Goal: Task Accomplishment & Management: Use online tool/utility

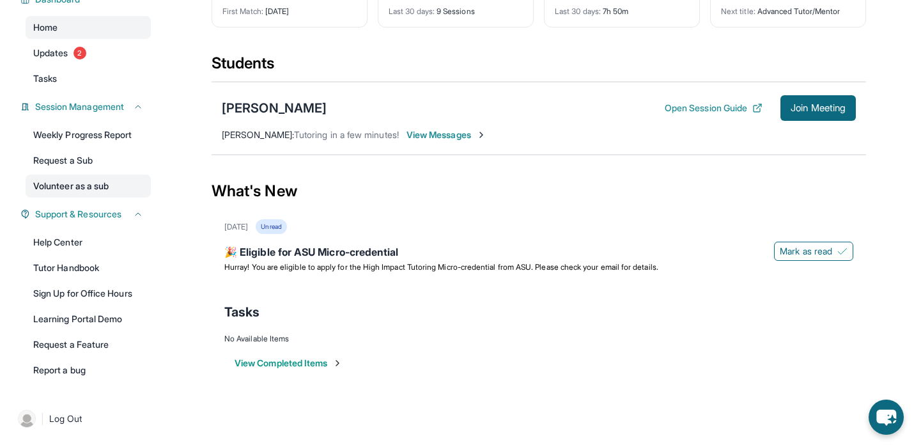
scroll to position [107, 0]
click at [83, 371] on link "Report a bug" at bounding box center [88, 369] width 125 height 23
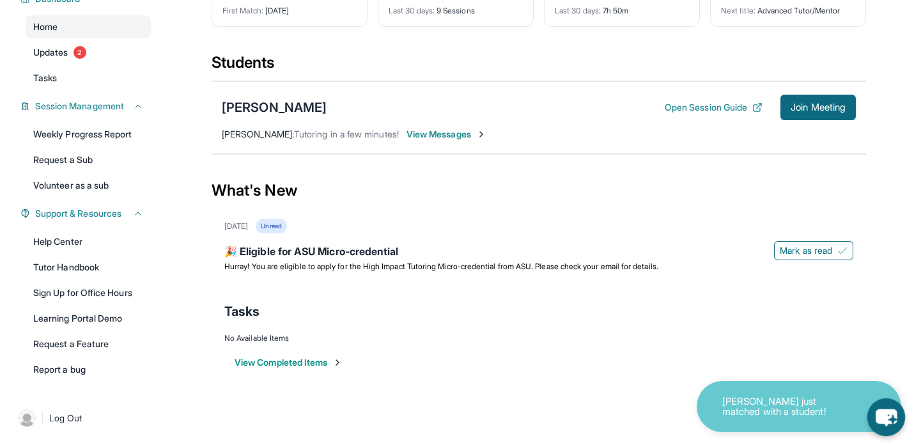
click at [852, 408] on div "[PERSON_NAME] just matched with a student!" at bounding box center [798, 406] width 204 height 51
click at [893, 409] on icon "chat-button" at bounding box center [885, 416] width 35 height 35
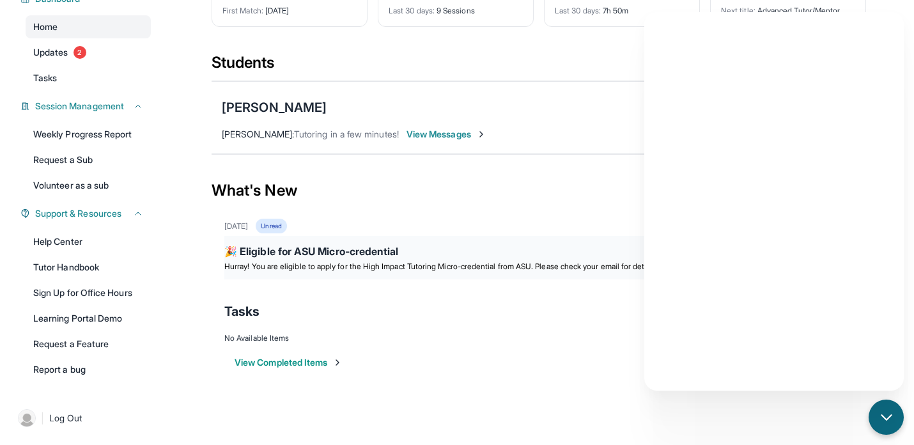
click at [499, 248] on div "🎉 Eligible for ASU Micro-credential" at bounding box center [538, 252] width 629 height 18
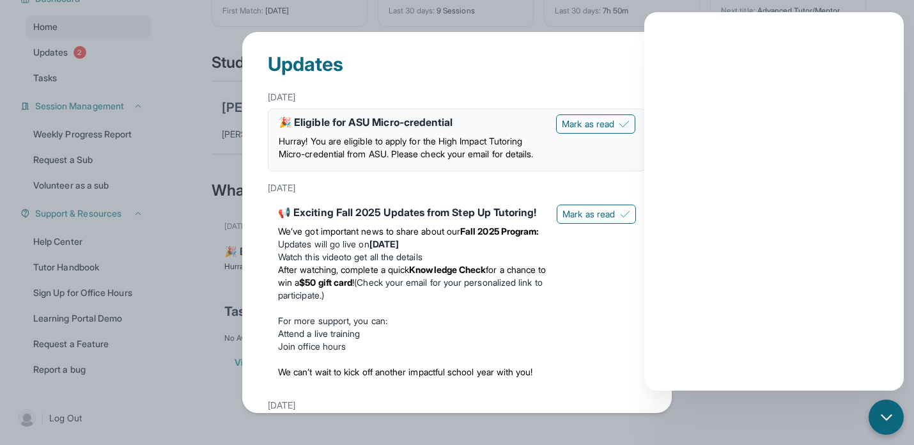
click at [215, 138] on div "Updates [DATE] 🎉 Eligible for ASU Micro-credential Hurray! You are eligible to …" at bounding box center [457, 222] width 914 height 445
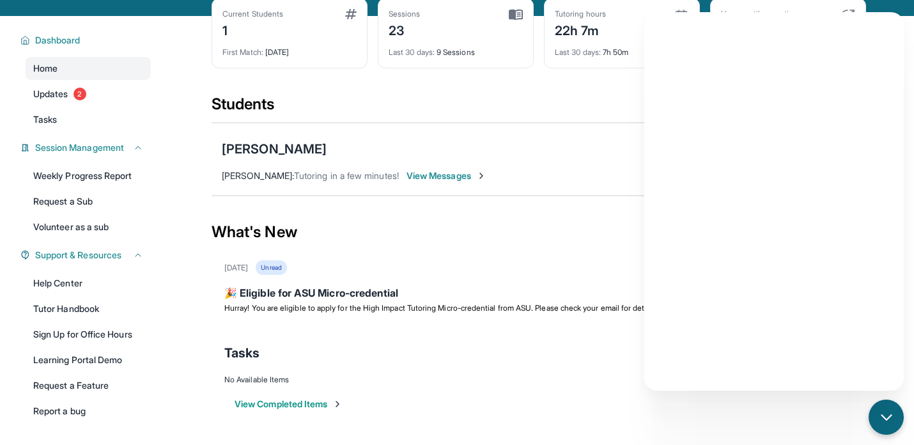
scroll to position [36, 0]
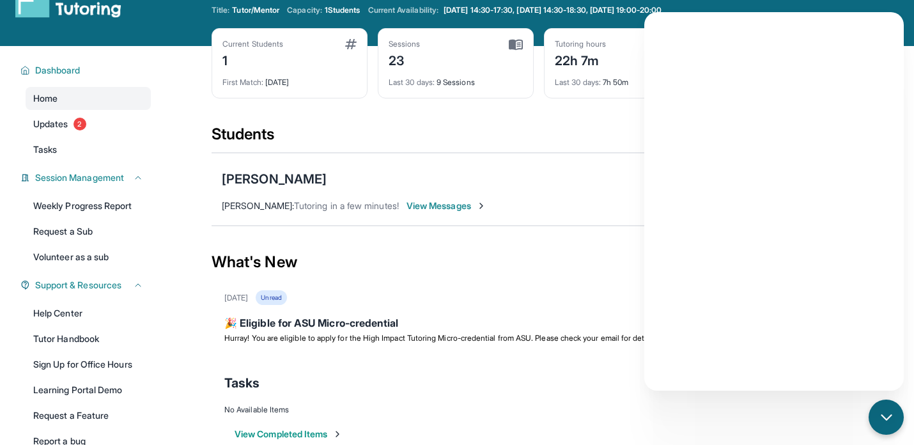
click at [487, 171] on div "[PERSON_NAME] Open Session Guide Join Meeting" at bounding box center [539, 179] width 634 height 26
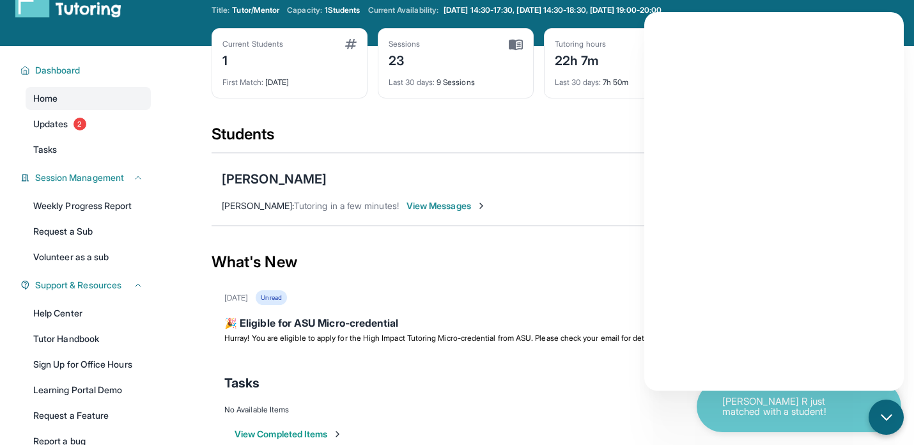
click at [362, 303] on div "[DATE] Unread" at bounding box center [538, 297] width 629 height 15
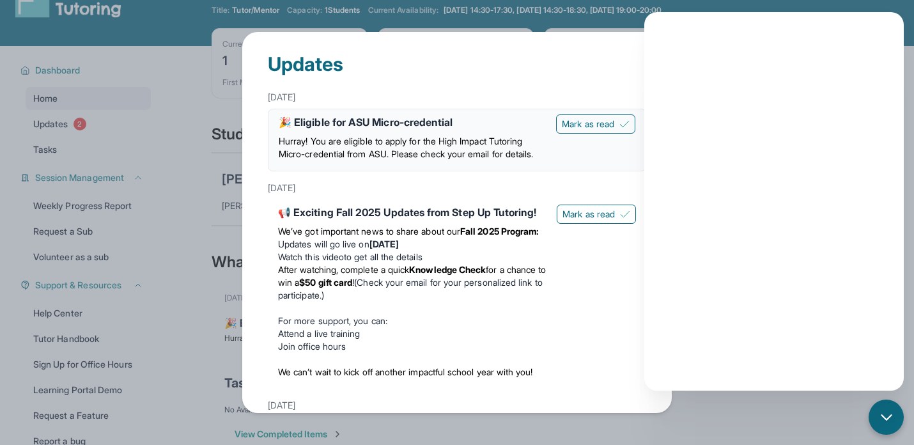
click at [185, 191] on div "Updates [DATE] 🎉 Eligible for ASU Micro-credential Hurray! You are eligible to …" at bounding box center [457, 222] width 914 height 445
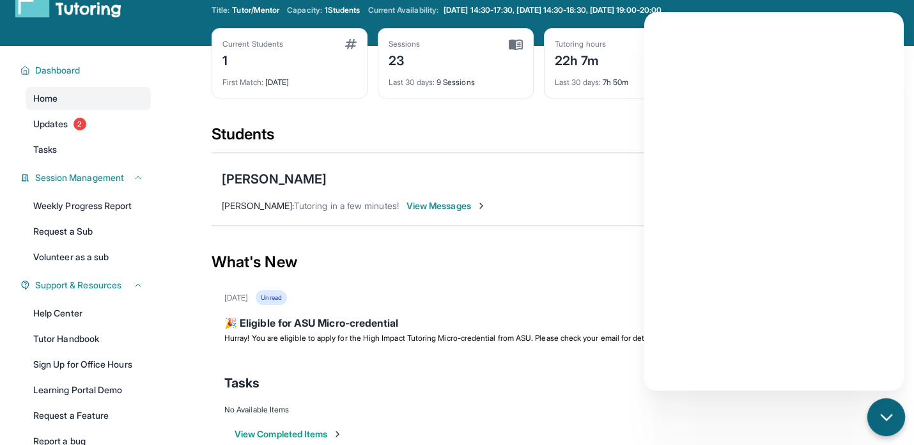
click at [882, 420] on icon "chat-button" at bounding box center [886, 417] width 17 height 17
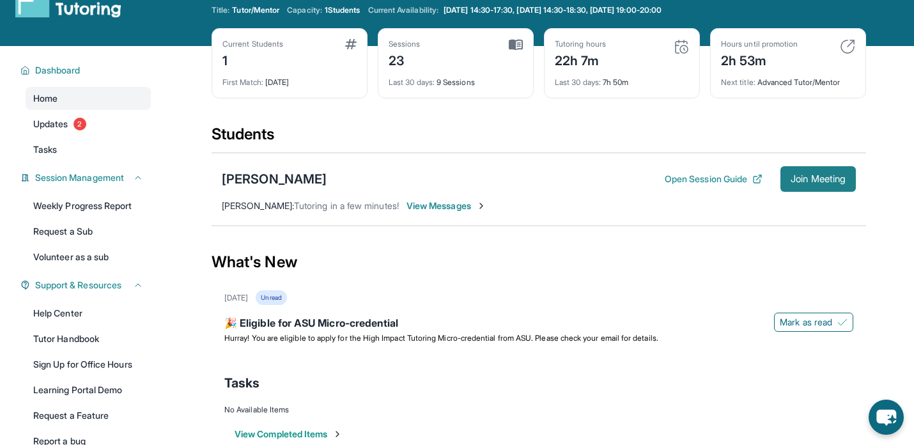
click at [820, 175] on span "Join Meeting" at bounding box center [817, 179] width 55 height 8
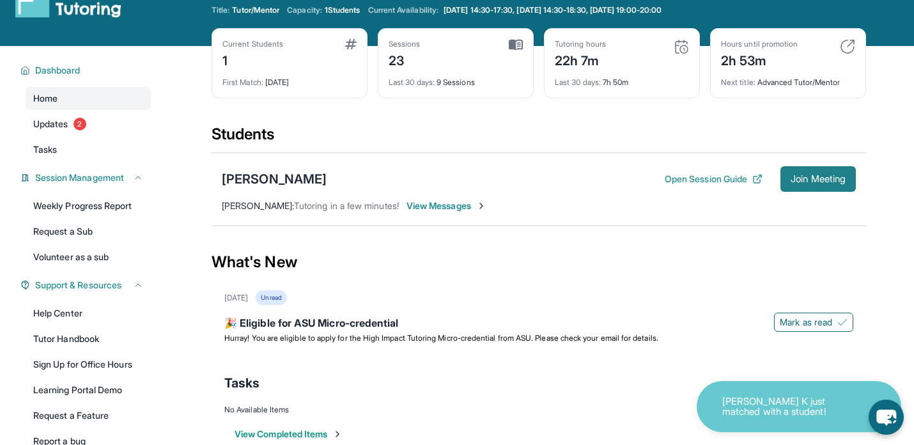
click at [814, 190] on button "Join Meeting" at bounding box center [817, 179] width 75 height 26
